Goal: Transaction & Acquisition: Purchase product/service

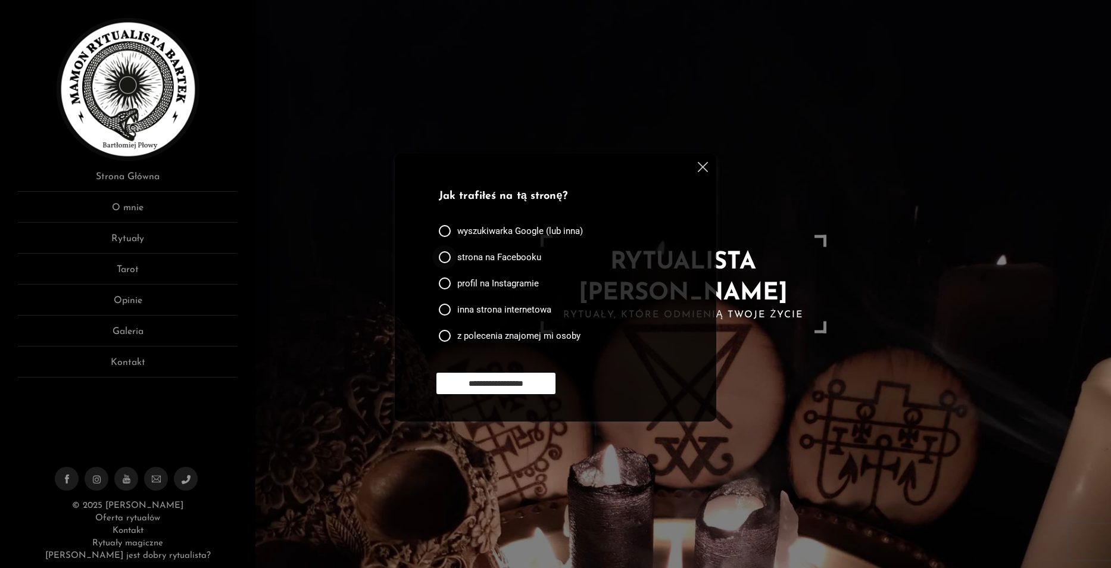
click at [445, 252] on div at bounding box center [445, 257] width 12 height 12
click at [522, 377] on input "**********" at bounding box center [495, 383] width 119 height 21
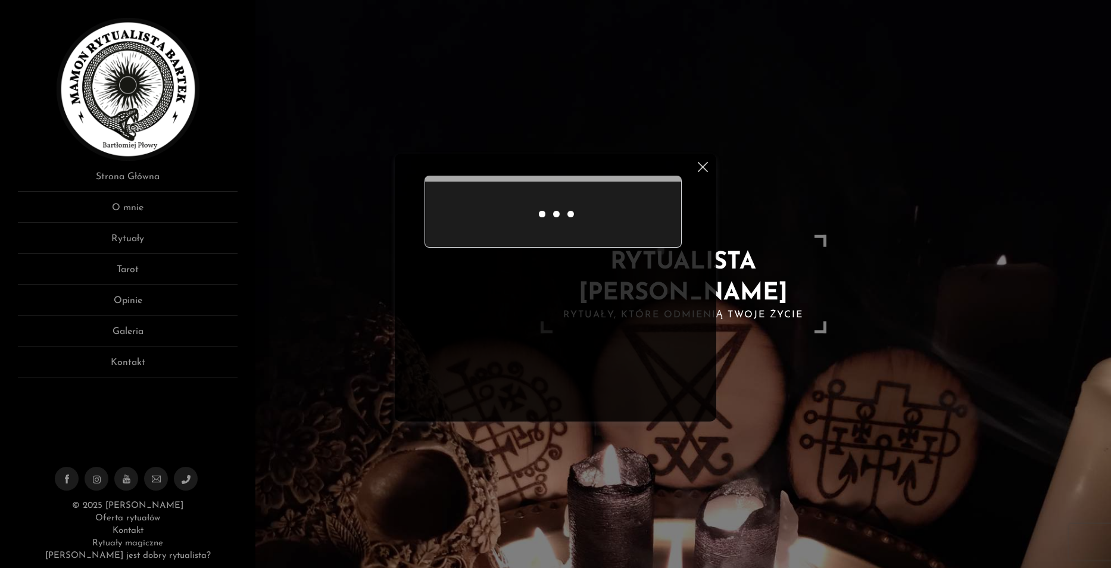
scroll to position [49, 0]
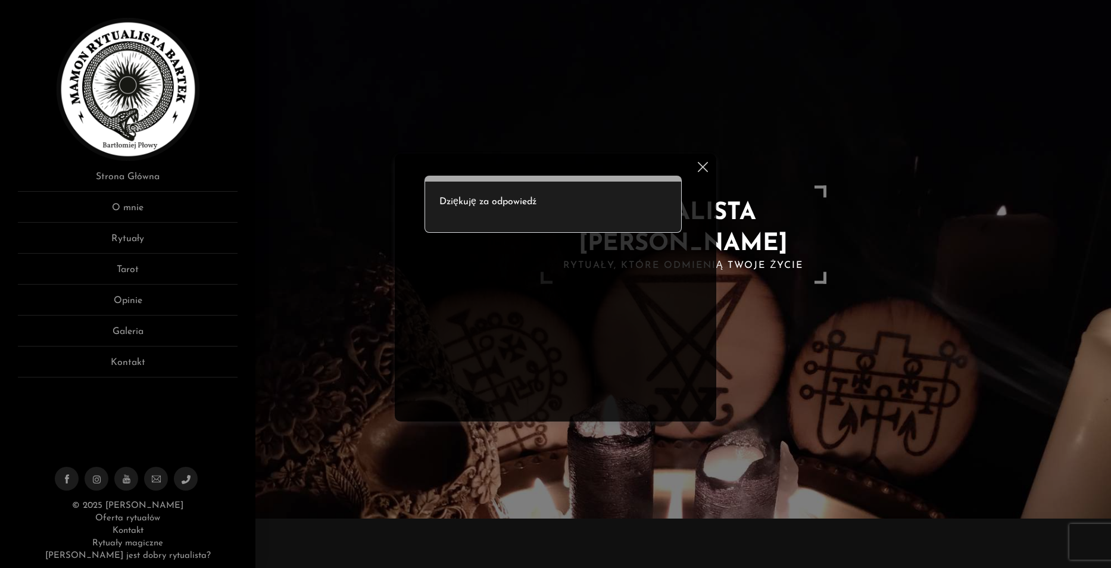
click at [708, 162] on div "Ankieta do użytkowników strony Dziękuję za odpowiedź" at bounding box center [555, 288] width 321 height 268
click at [703, 163] on img at bounding box center [703, 167] width 10 height 10
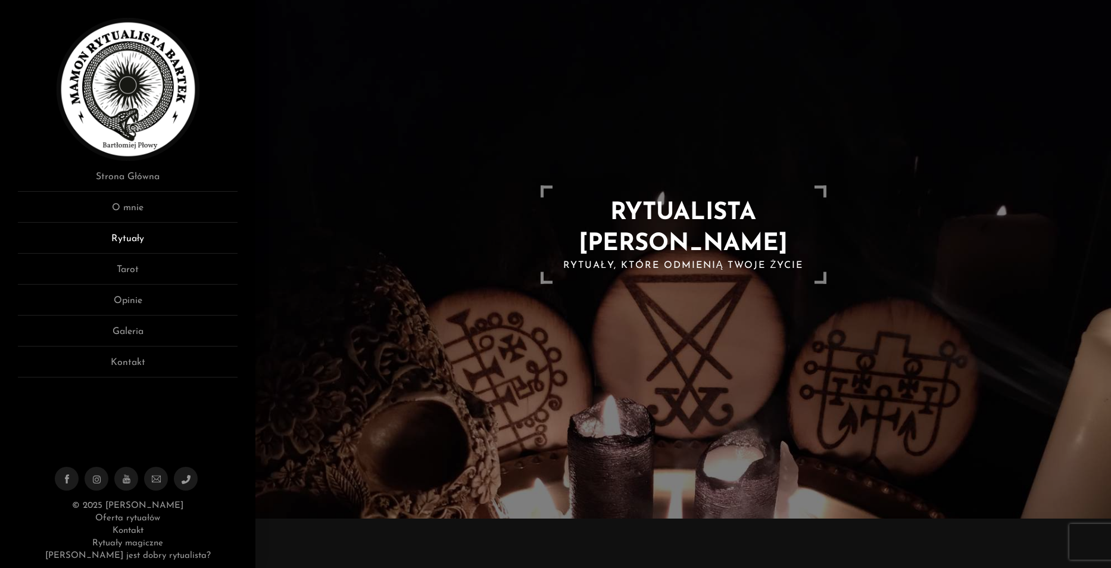
click at [127, 235] on link "Rytuały" at bounding box center [128, 243] width 220 height 22
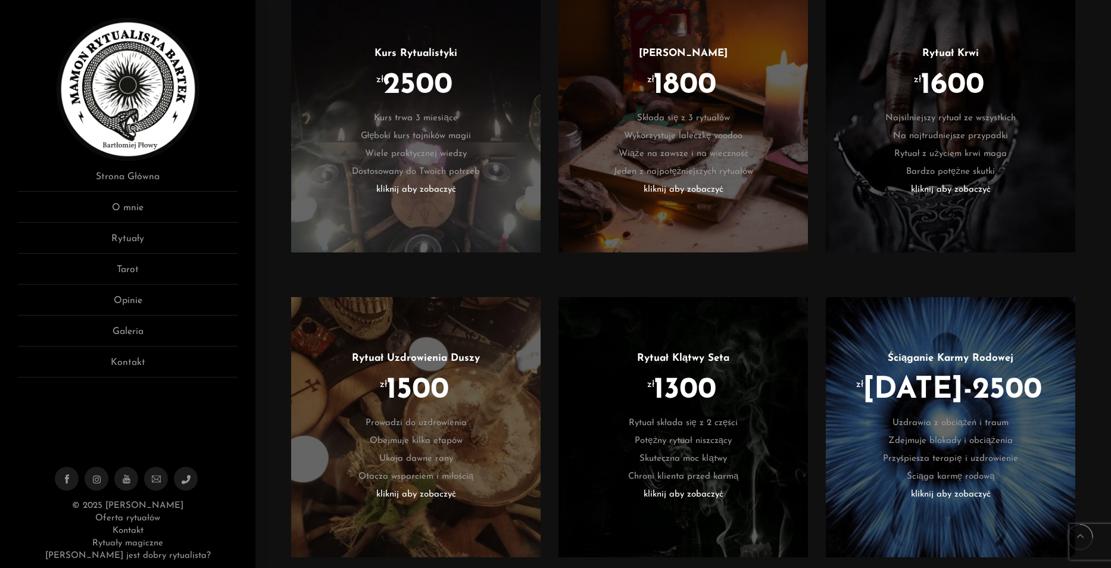
scroll to position [774, 0]
click at [969, 198] on li "kliknij aby zobaczyć" at bounding box center [950, 189] width 214 height 18
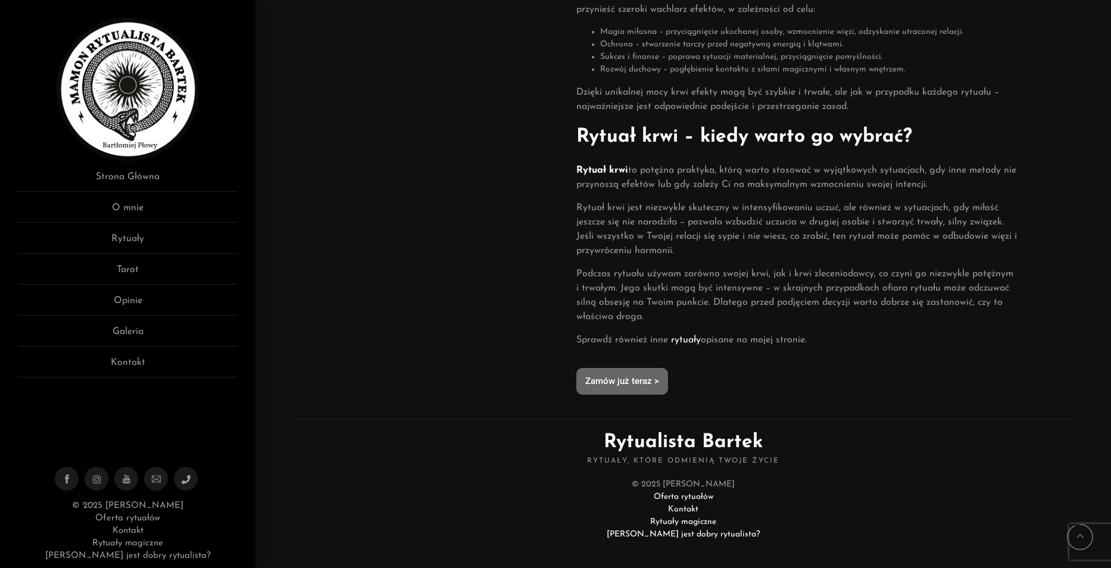
scroll to position [587, 0]
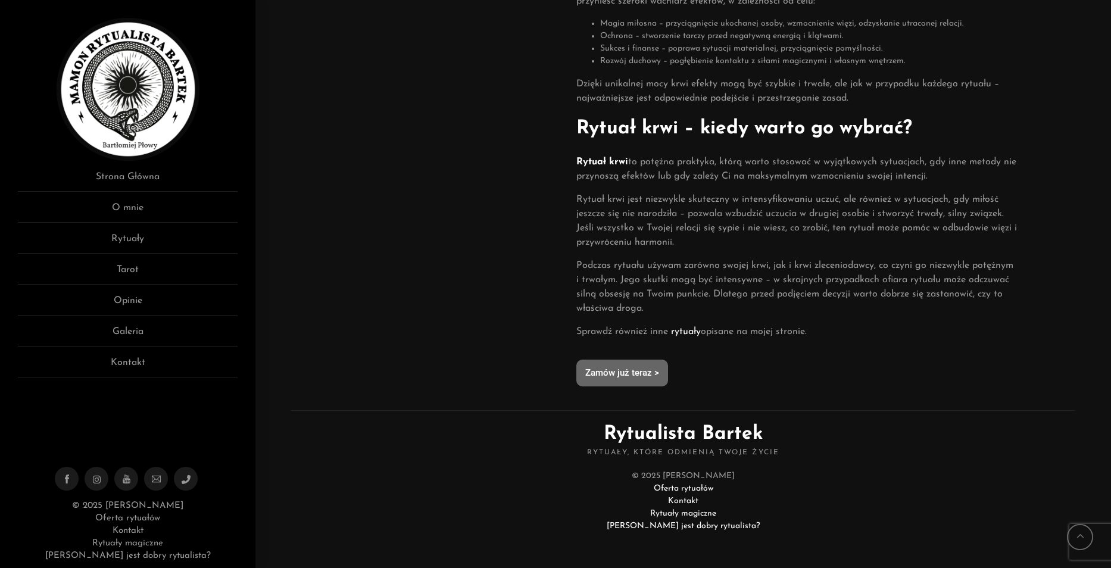
click at [623, 369] on span "Zamów już teraz >" at bounding box center [622, 372] width 74 height 9
